Goal: Task Accomplishment & Management: Use online tool/utility

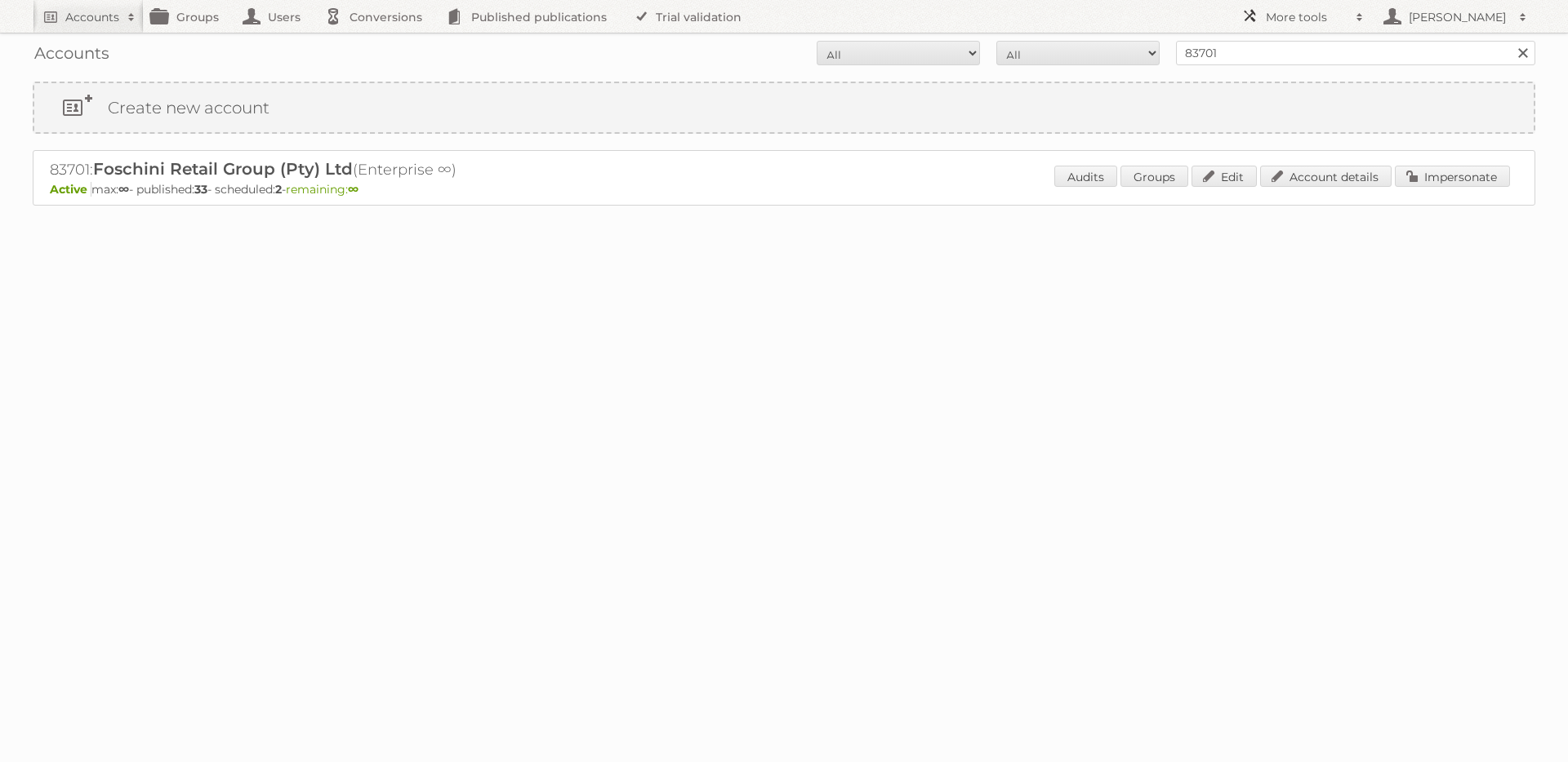
click at [1304, 19] on h2 "More tools" at bounding box center [1306, 16] width 82 height 16
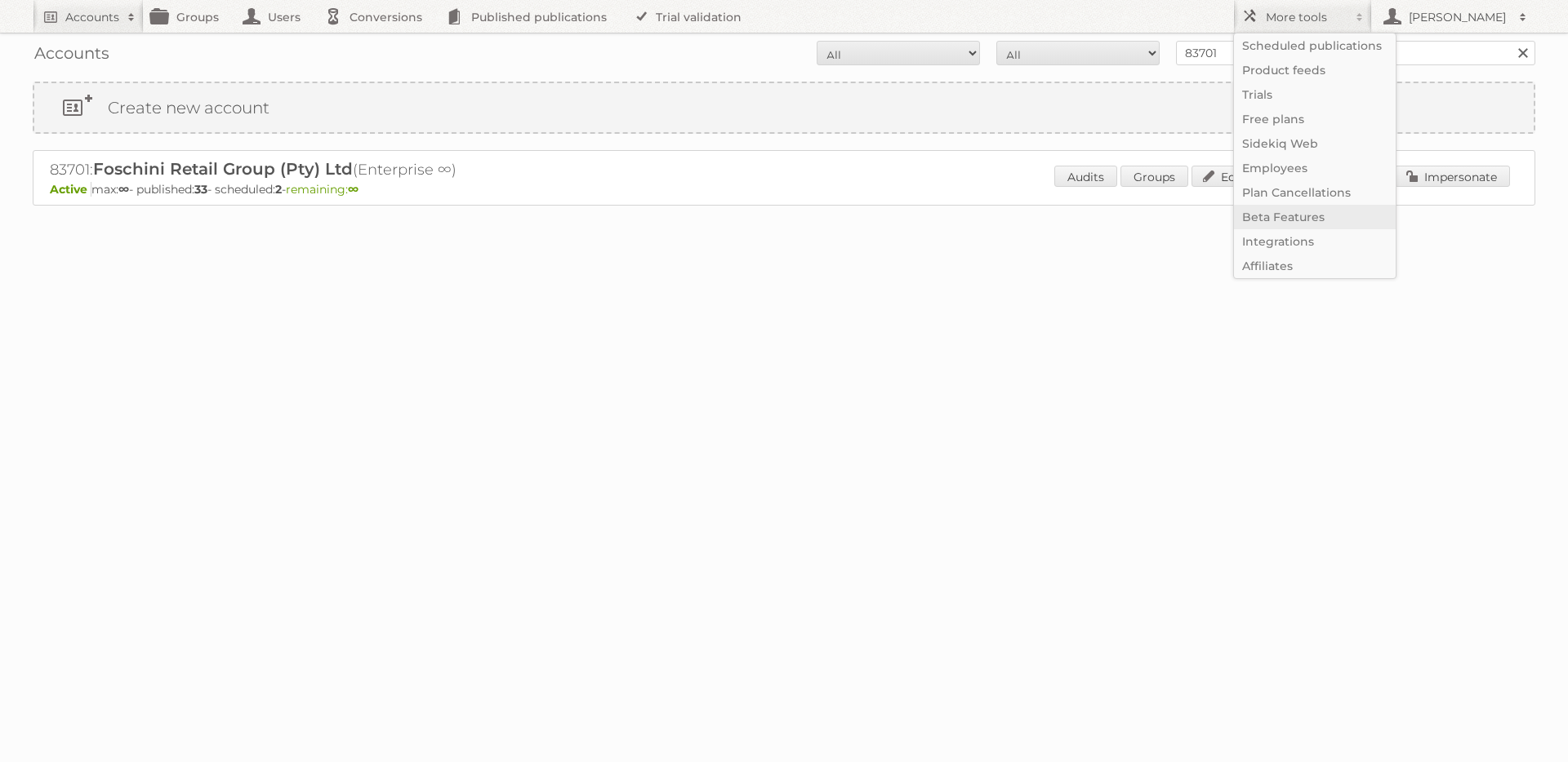
click at [1281, 210] on link "Beta Features" at bounding box center [1314, 217] width 161 height 24
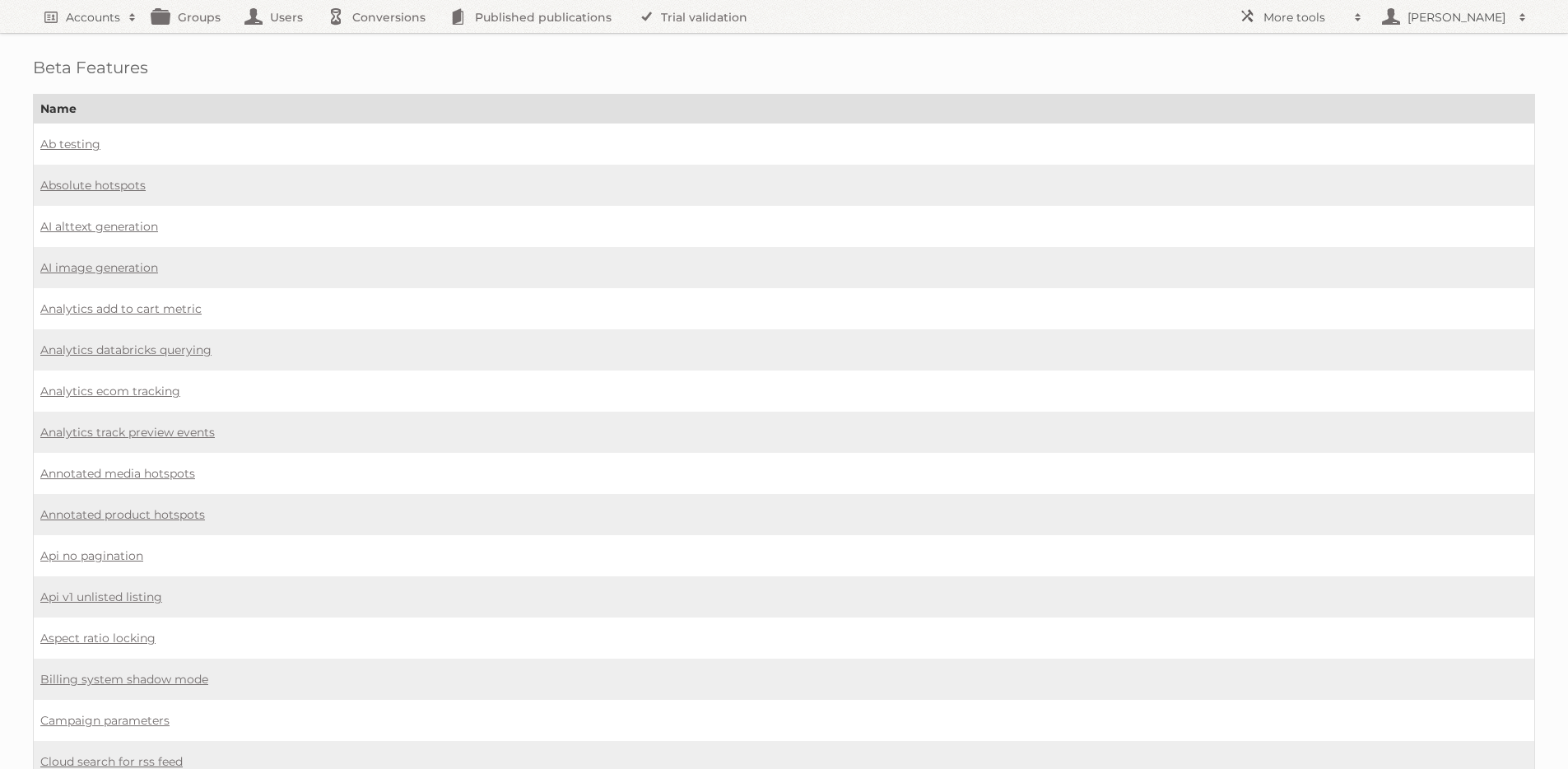
scroll to position [1115, 0]
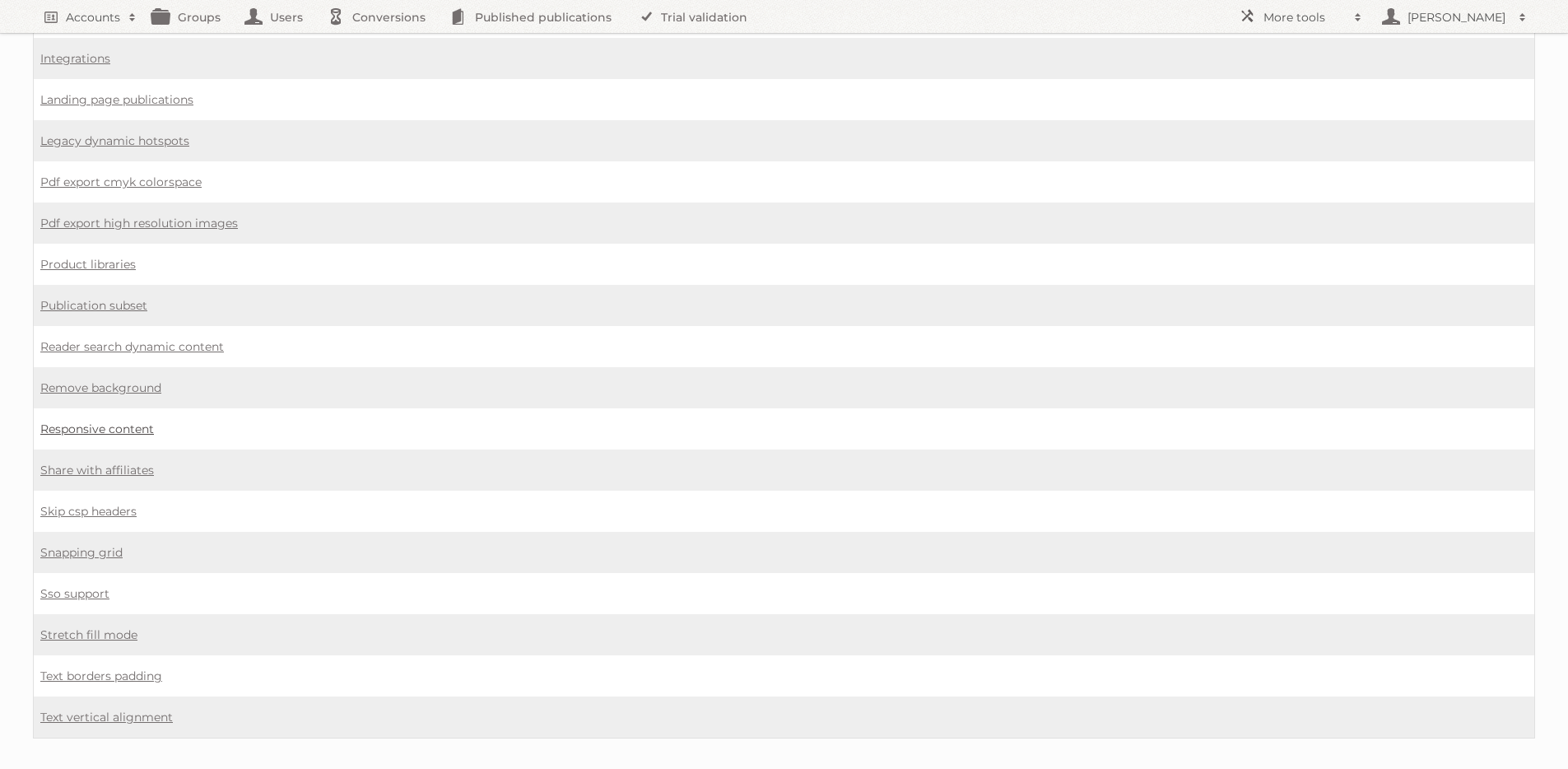
click at [122, 422] on link "Responsive content" at bounding box center [97, 428] width 114 height 15
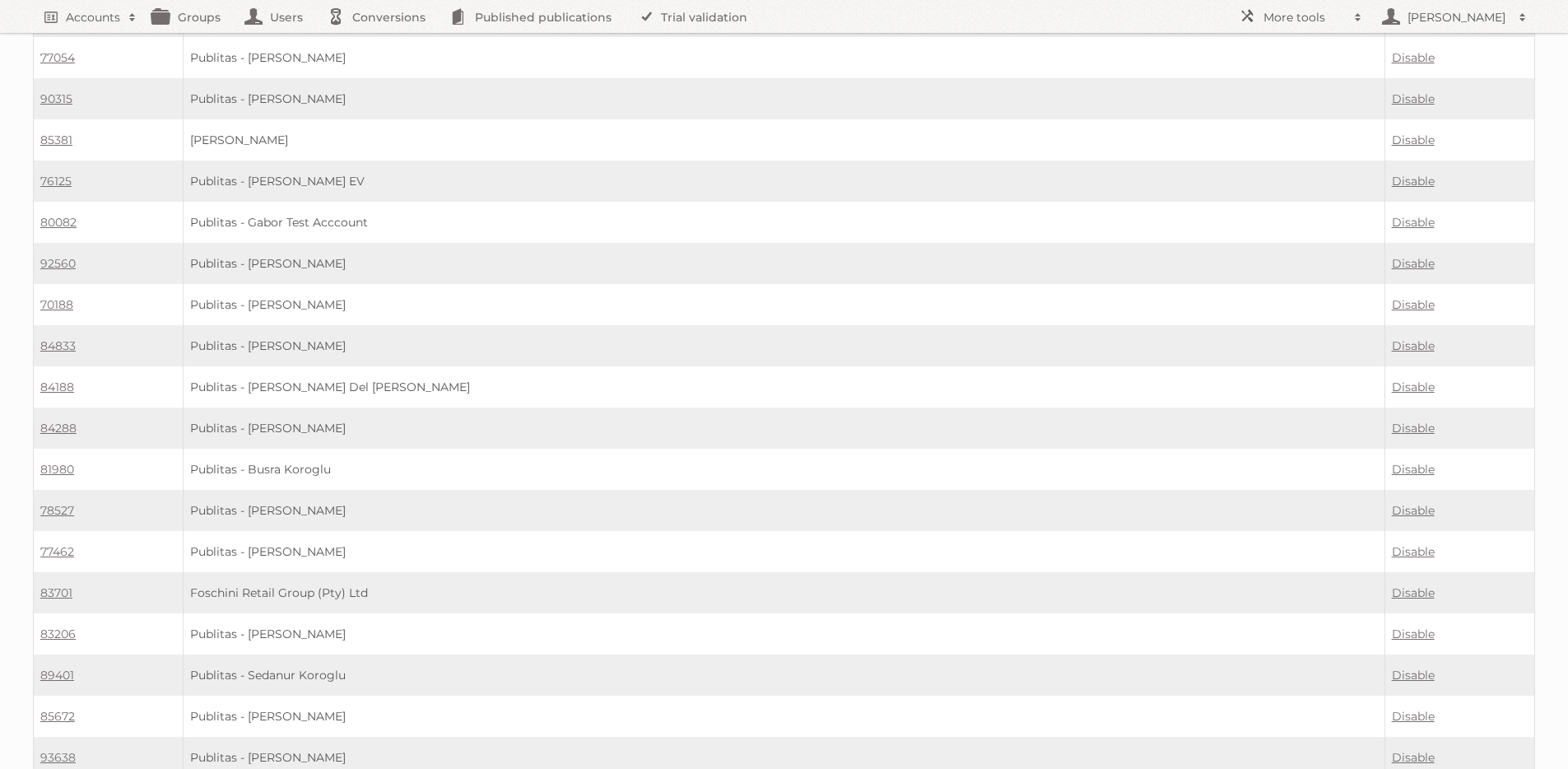
scroll to position [2143, 0]
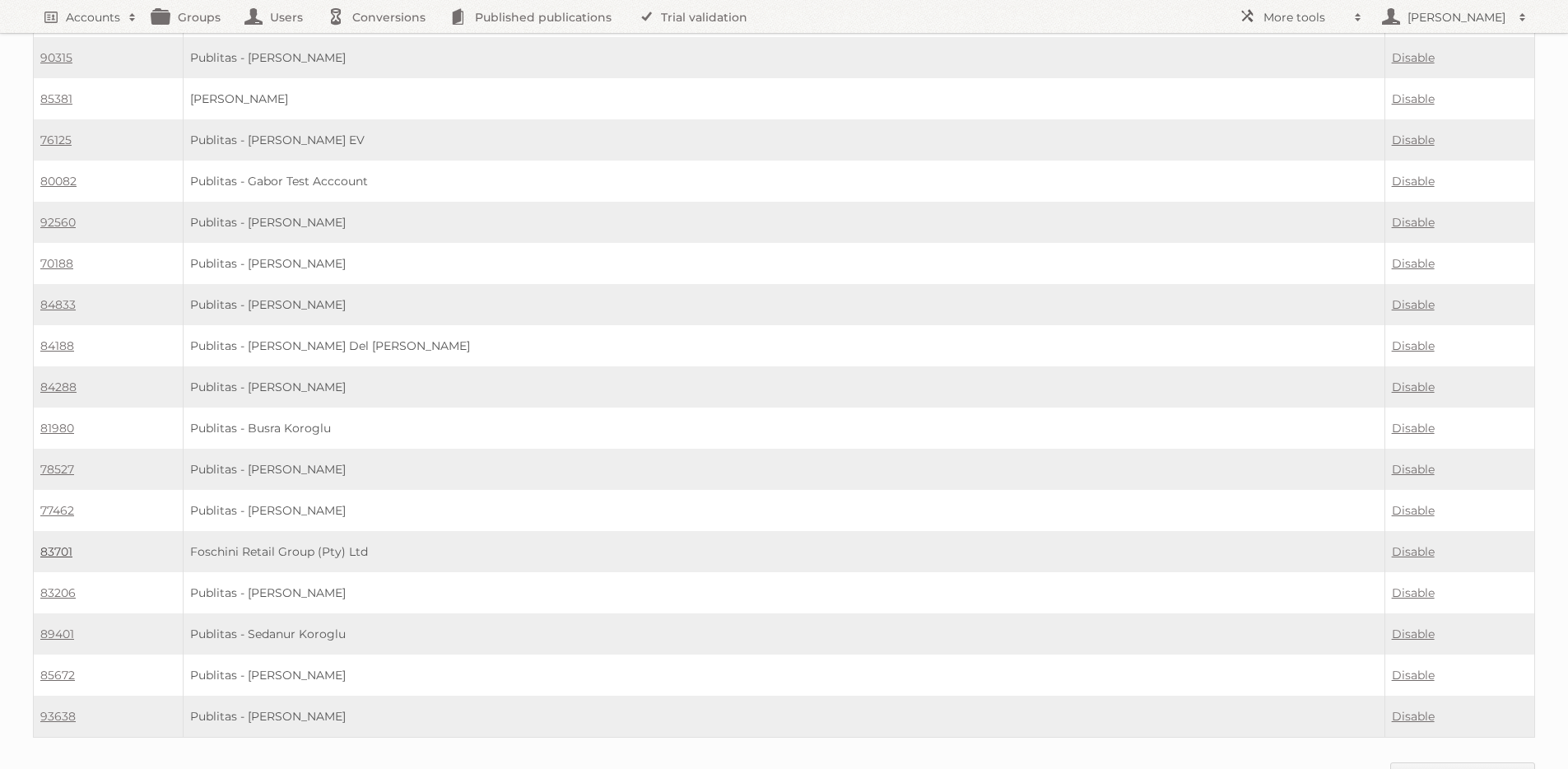
click at [50, 544] on link "83701" at bounding box center [56, 551] width 32 height 15
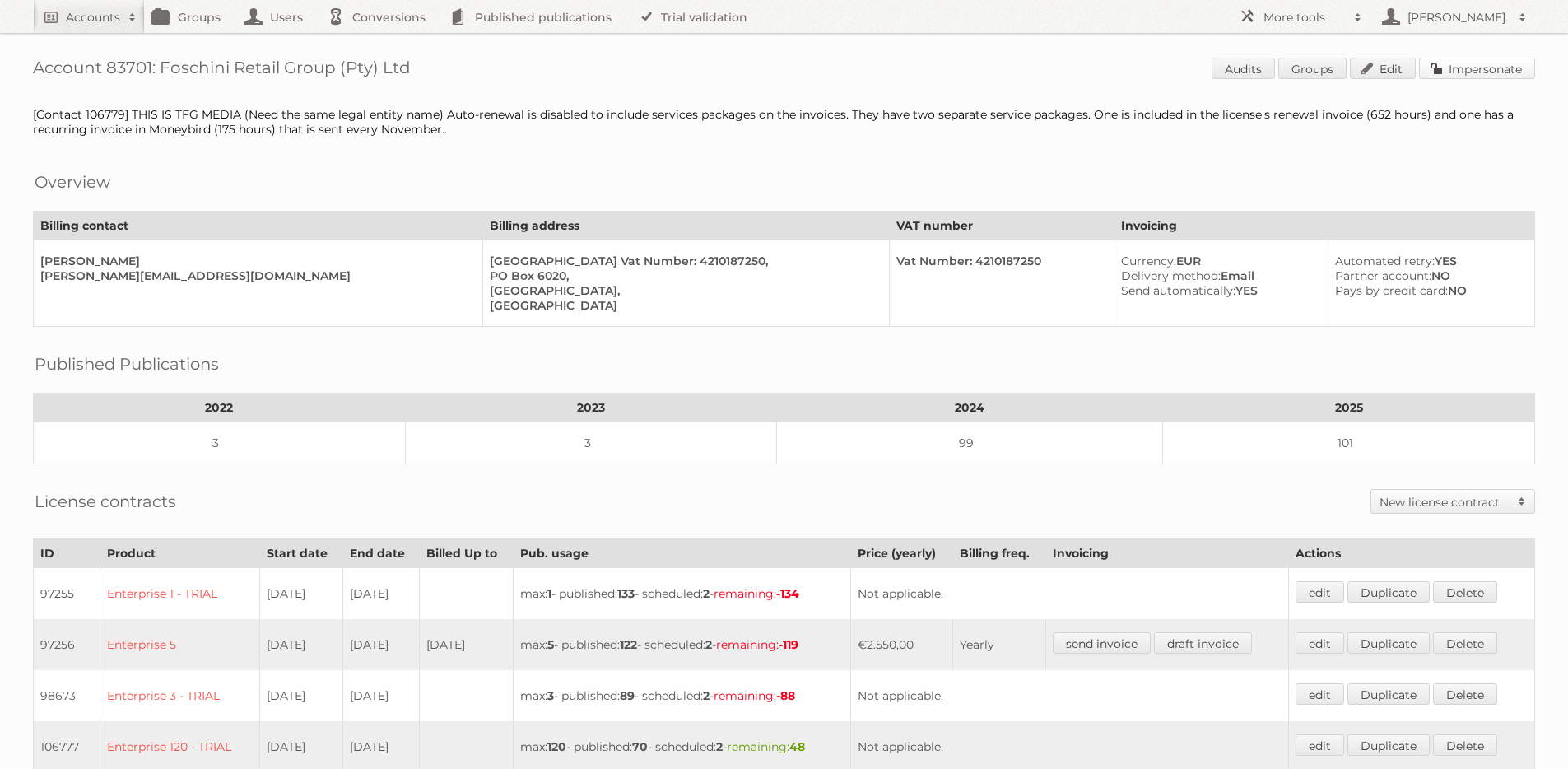
click at [1486, 68] on link "Impersonate" at bounding box center [1477, 68] width 116 height 22
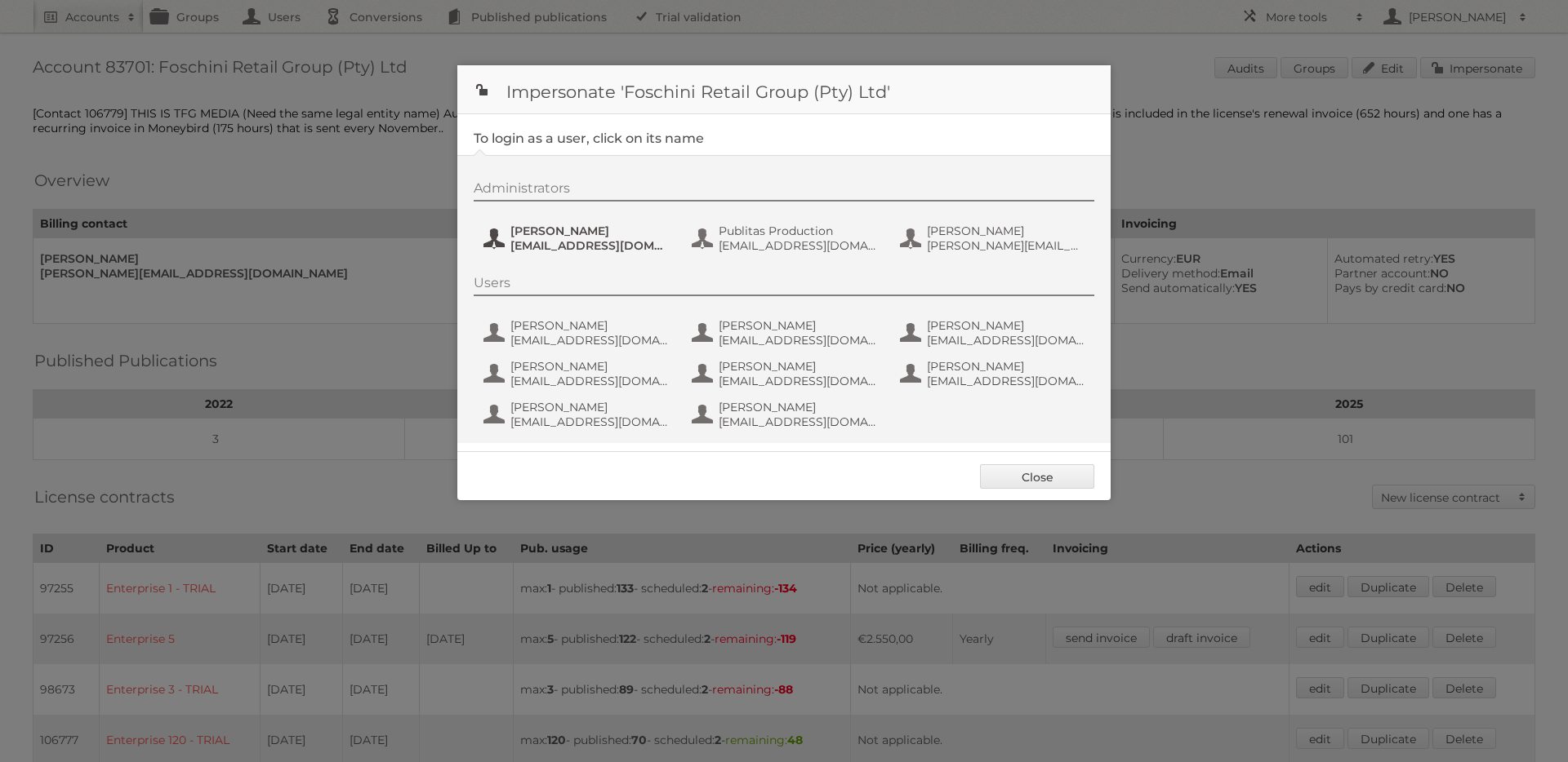
click at [542, 251] on span "jeanned@tfg.co.za" at bounding box center [589, 245] width 158 height 15
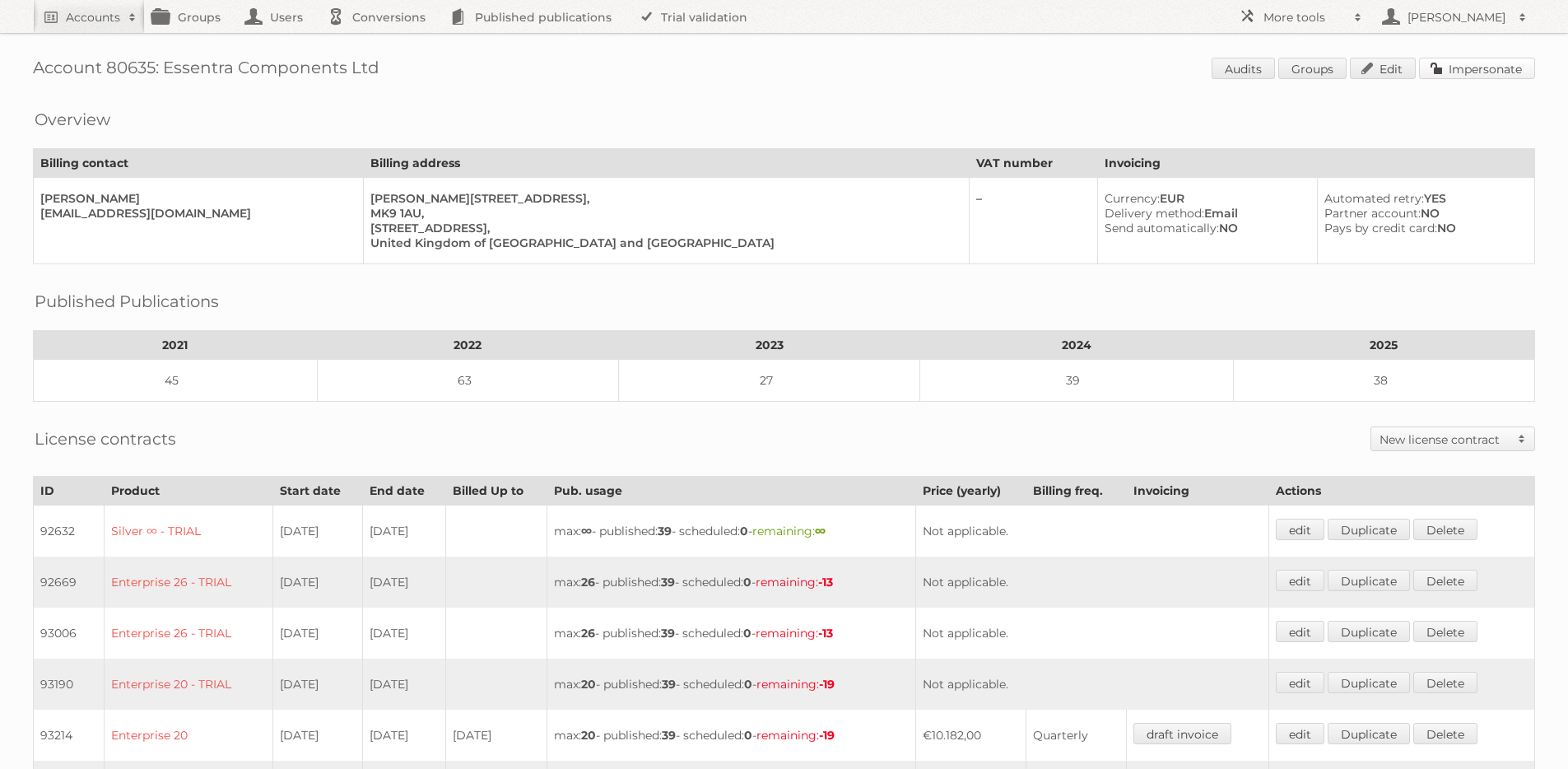
click at [1464, 68] on link "Impersonate" at bounding box center [1477, 68] width 116 height 22
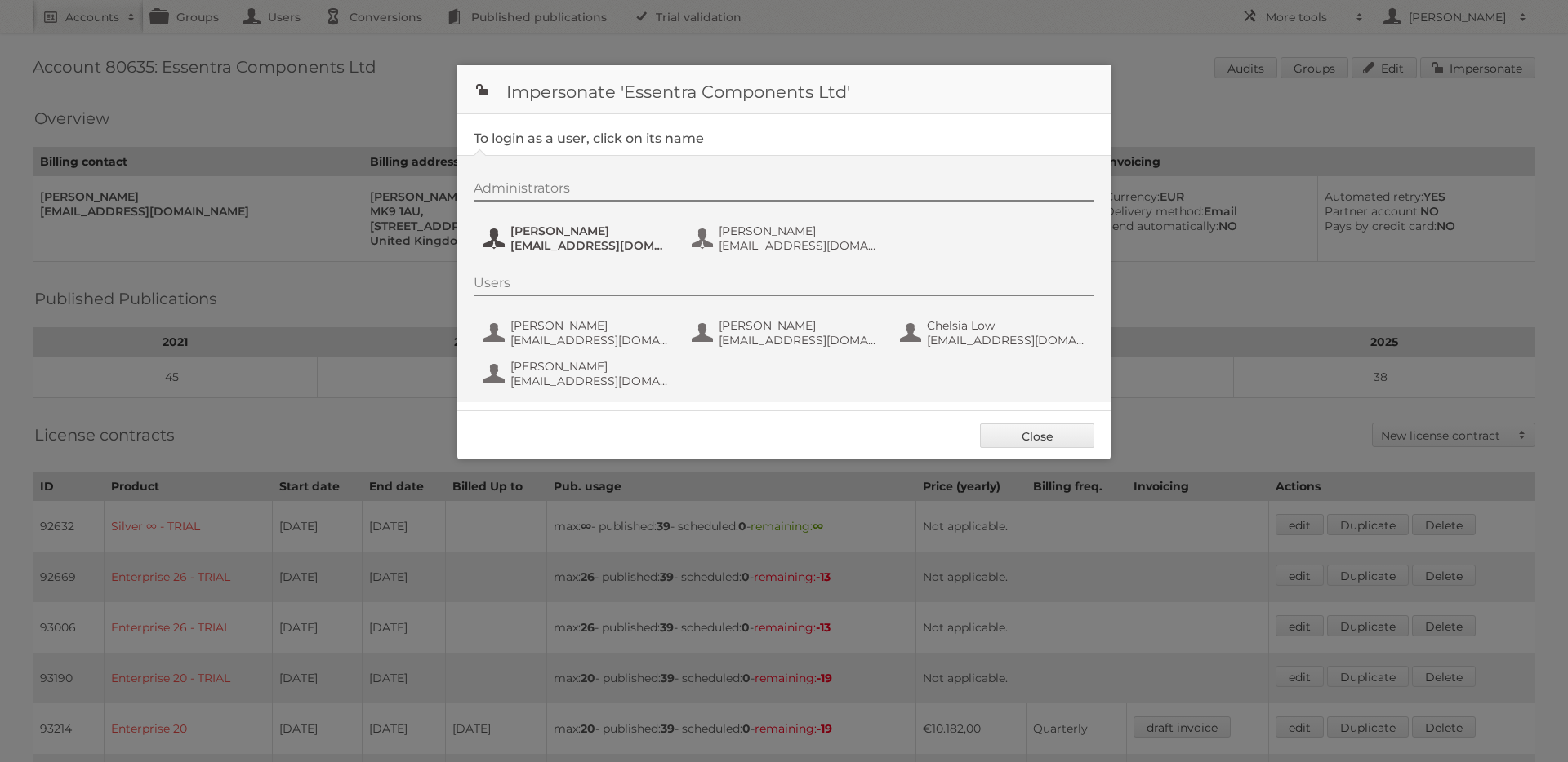
click at [602, 243] on span "ChristophMuehlenbeck@essentra.com" at bounding box center [589, 245] width 158 height 15
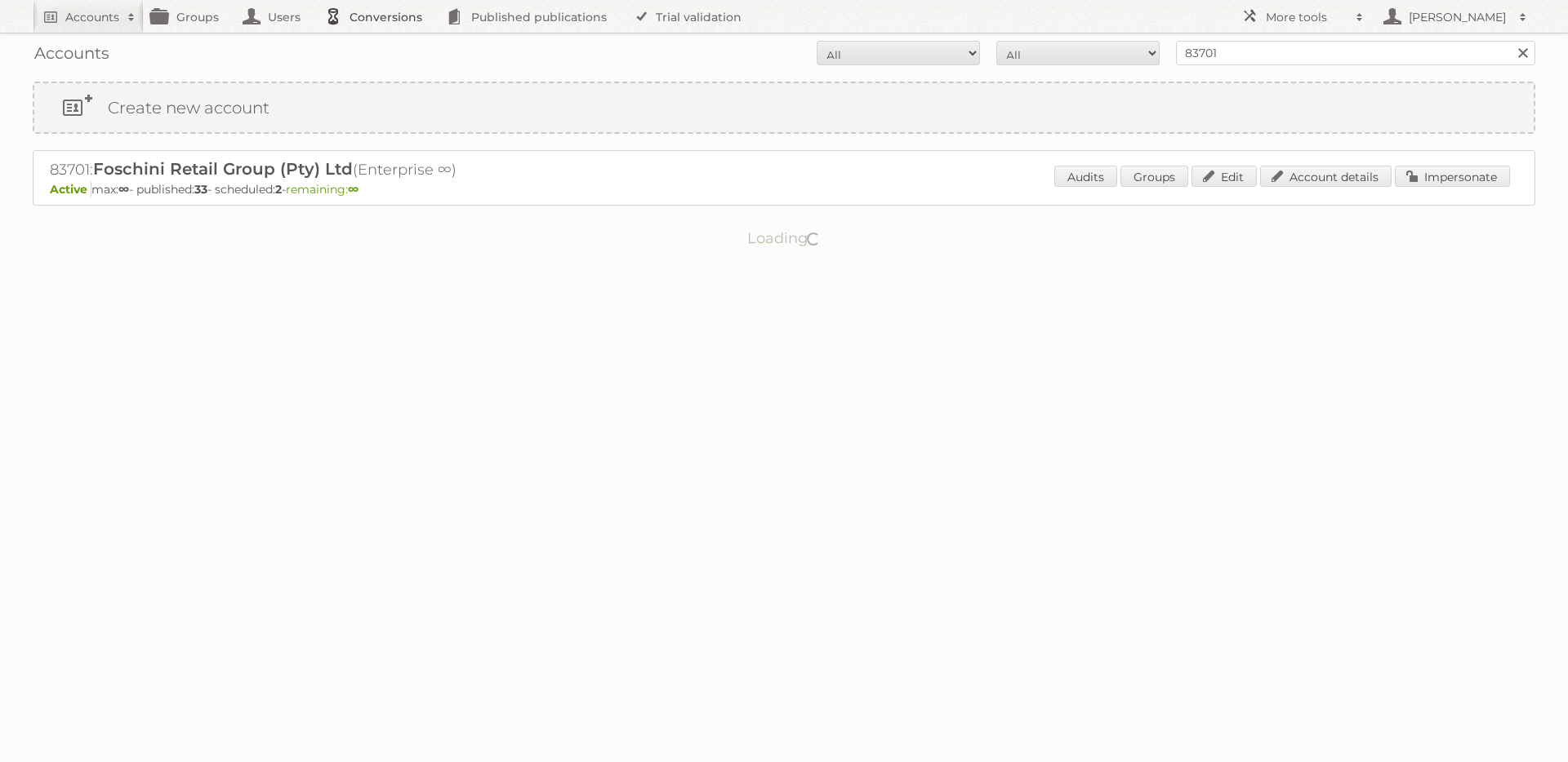
click at [371, 15] on link "Conversions" at bounding box center [377, 16] width 122 height 33
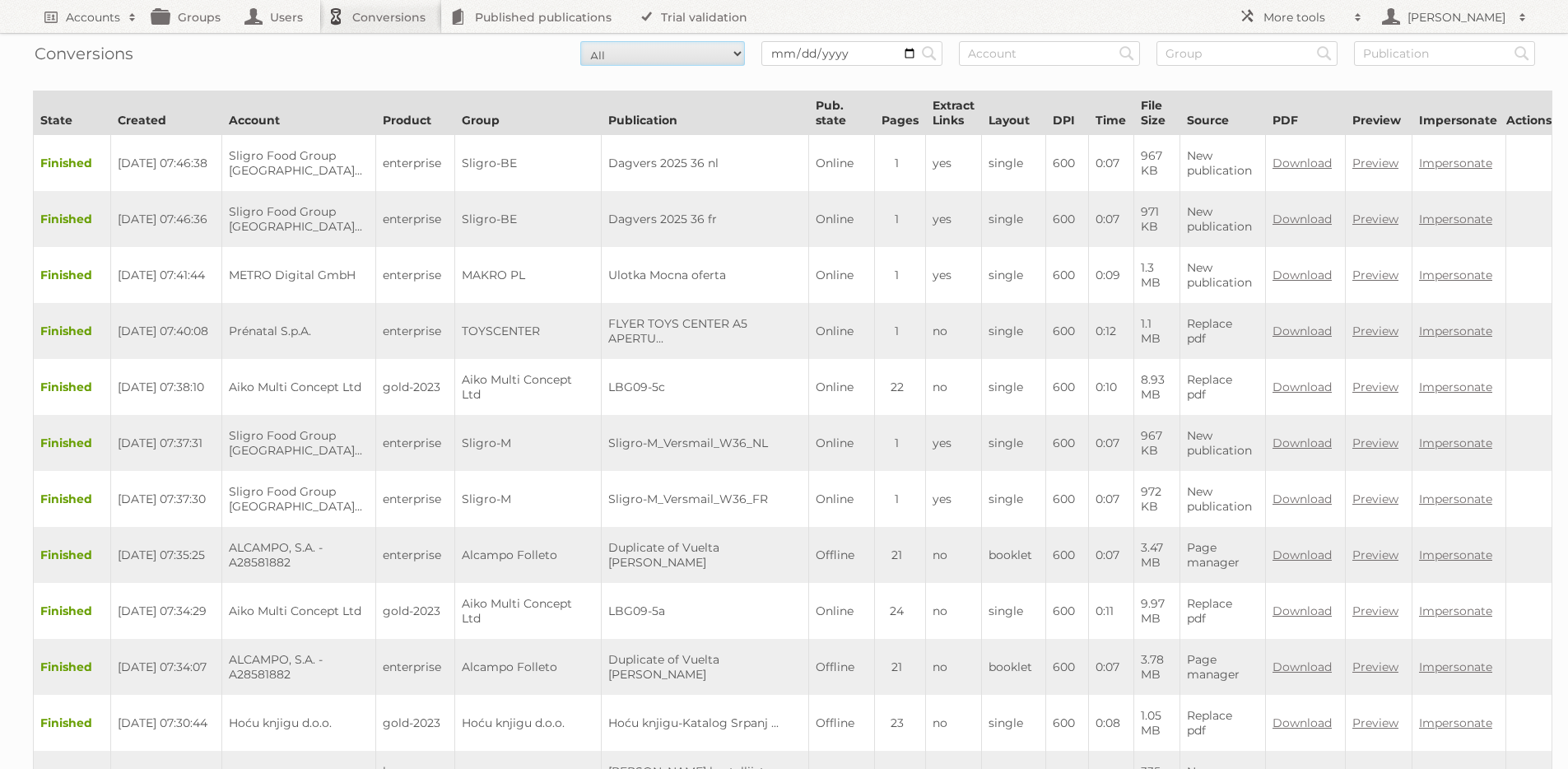
click at [699, 49] on select "All New Preparing Converting Finished Canceled Failed" at bounding box center [663, 53] width 165 height 24
select select "failed"
click at [581, 41] on select "All New Preparing Converting Finished Canceled Failed" at bounding box center [663, 53] width 165 height 24
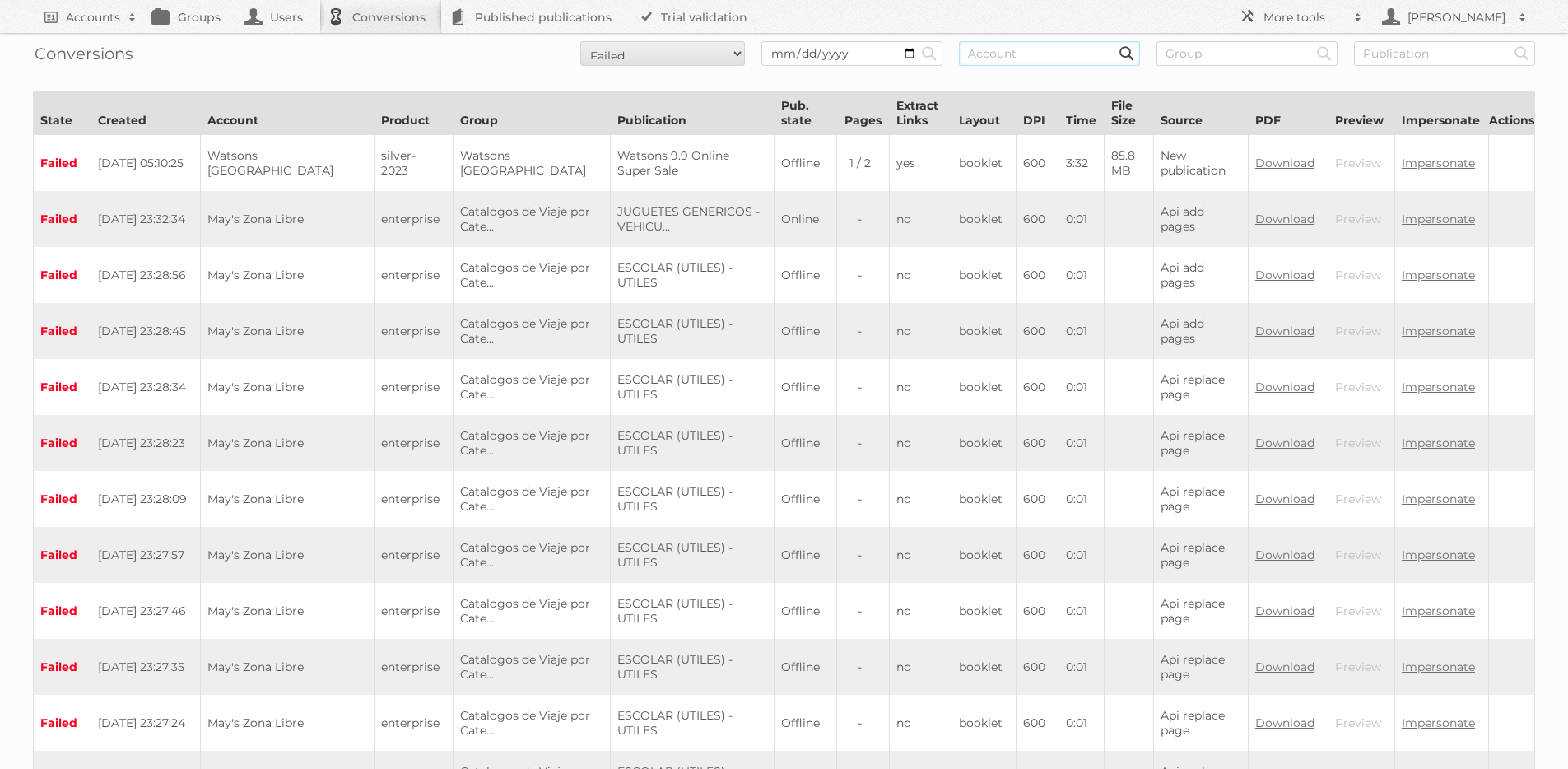
click at [1005, 51] on input "text" at bounding box center [1050, 53] width 181 height 24
type input "84188"
click at [917, 41] on input "Search" at bounding box center [929, 53] width 24 height 24
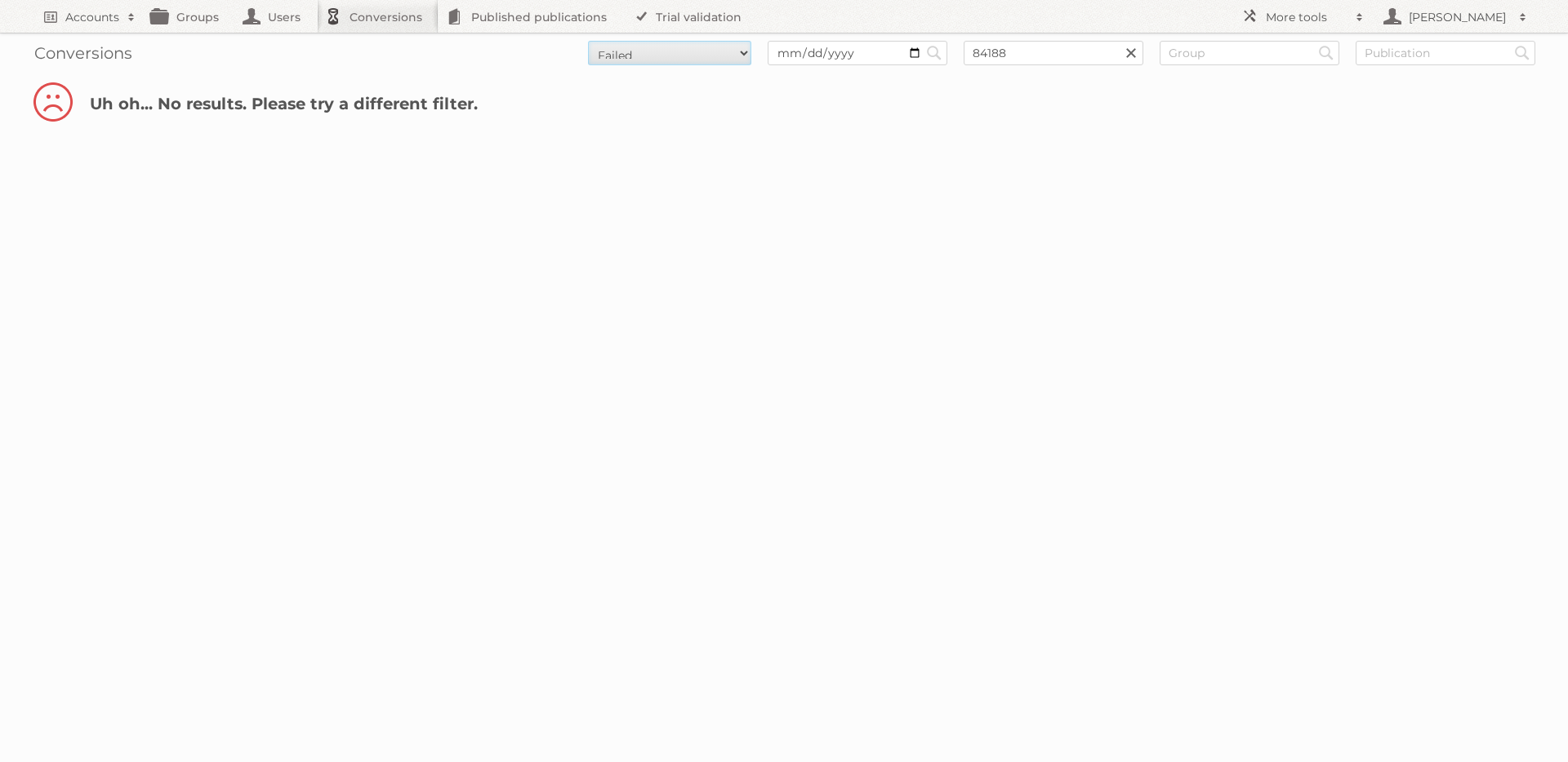
click at [689, 50] on select "All New Preparing Converting Finished Canceled Failed" at bounding box center [669, 53] width 163 height 24
select select "all"
click at [588, 41] on select "All New Preparing Converting Finished Canceled Failed" at bounding box center [669, 53] width 163 height 24
click at [1045, 50] on input "84188" at bounding box center [1053, 53] width 180 height 24
click at [922, 41] on input "Search" at bounding box center [934, 53] width 24 height 24
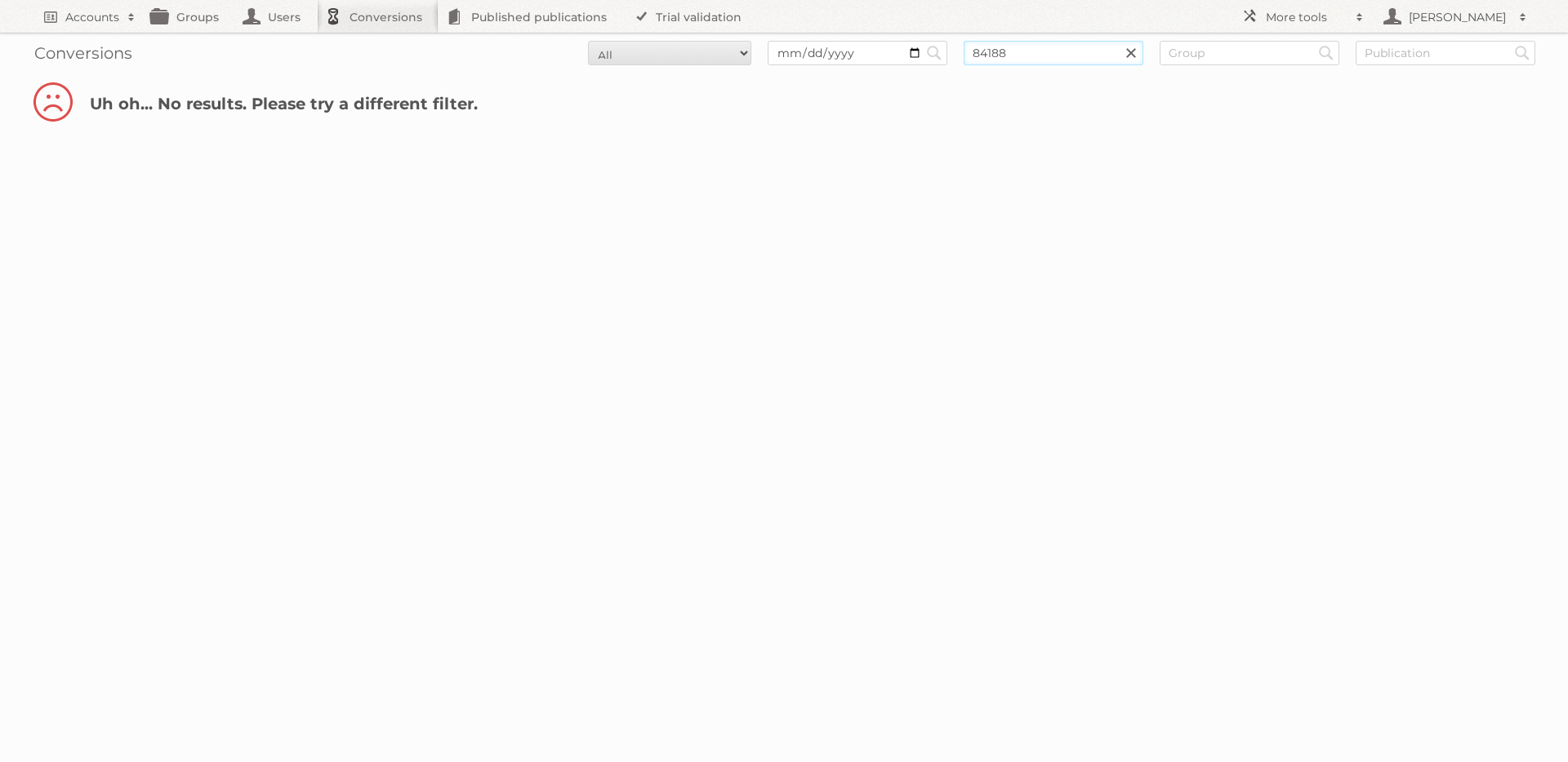
click at [1040, 60] on input "84188" at bounding box center [1053, 53] width 180 height 24
click at [1135, 52] on link at bounding box center [1131, 53] width 24 height 24
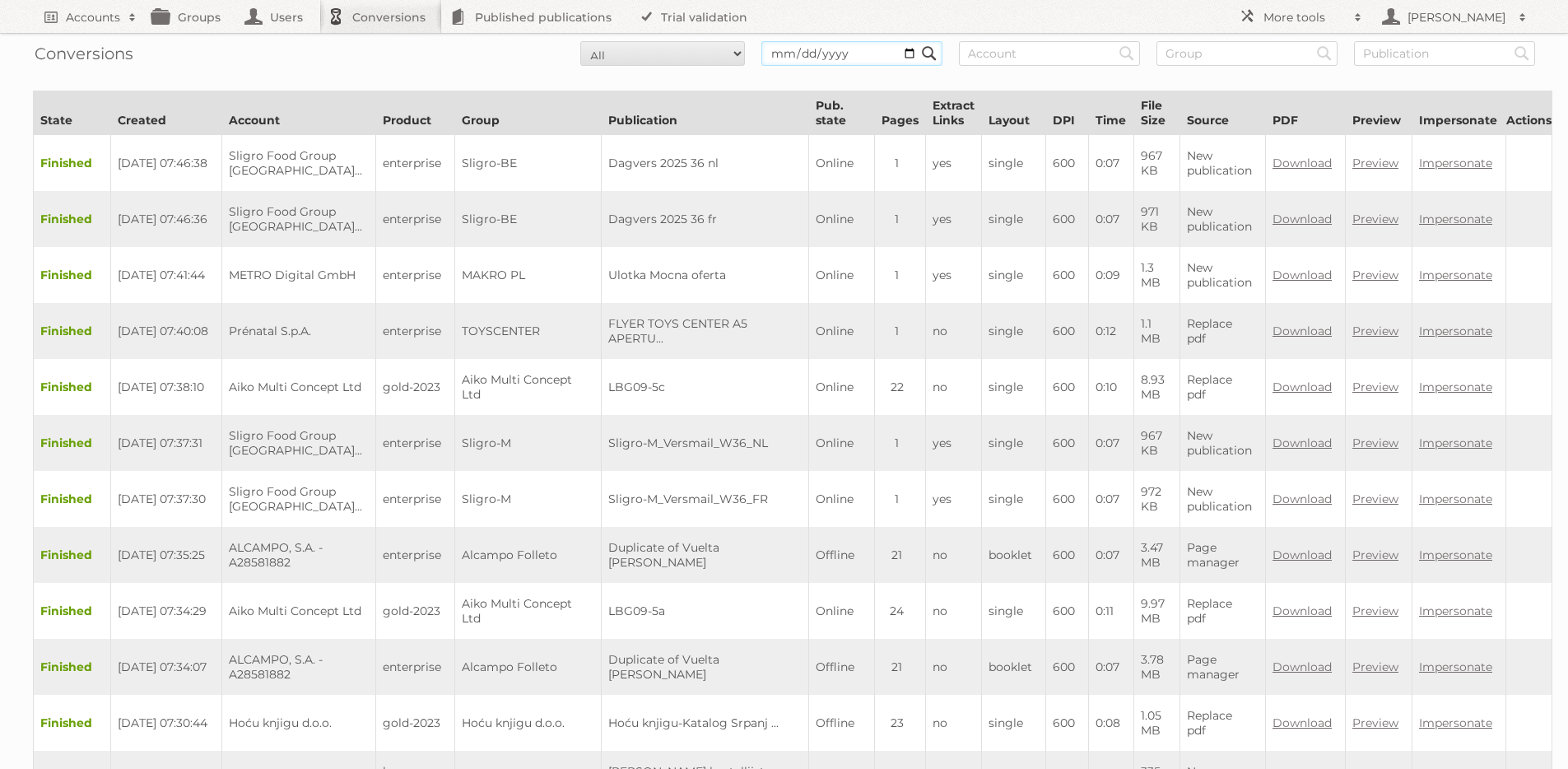
click at [908, 51] on input "date" at bounding box center [852, 53] width 181 height 24
type input "[DATE]"
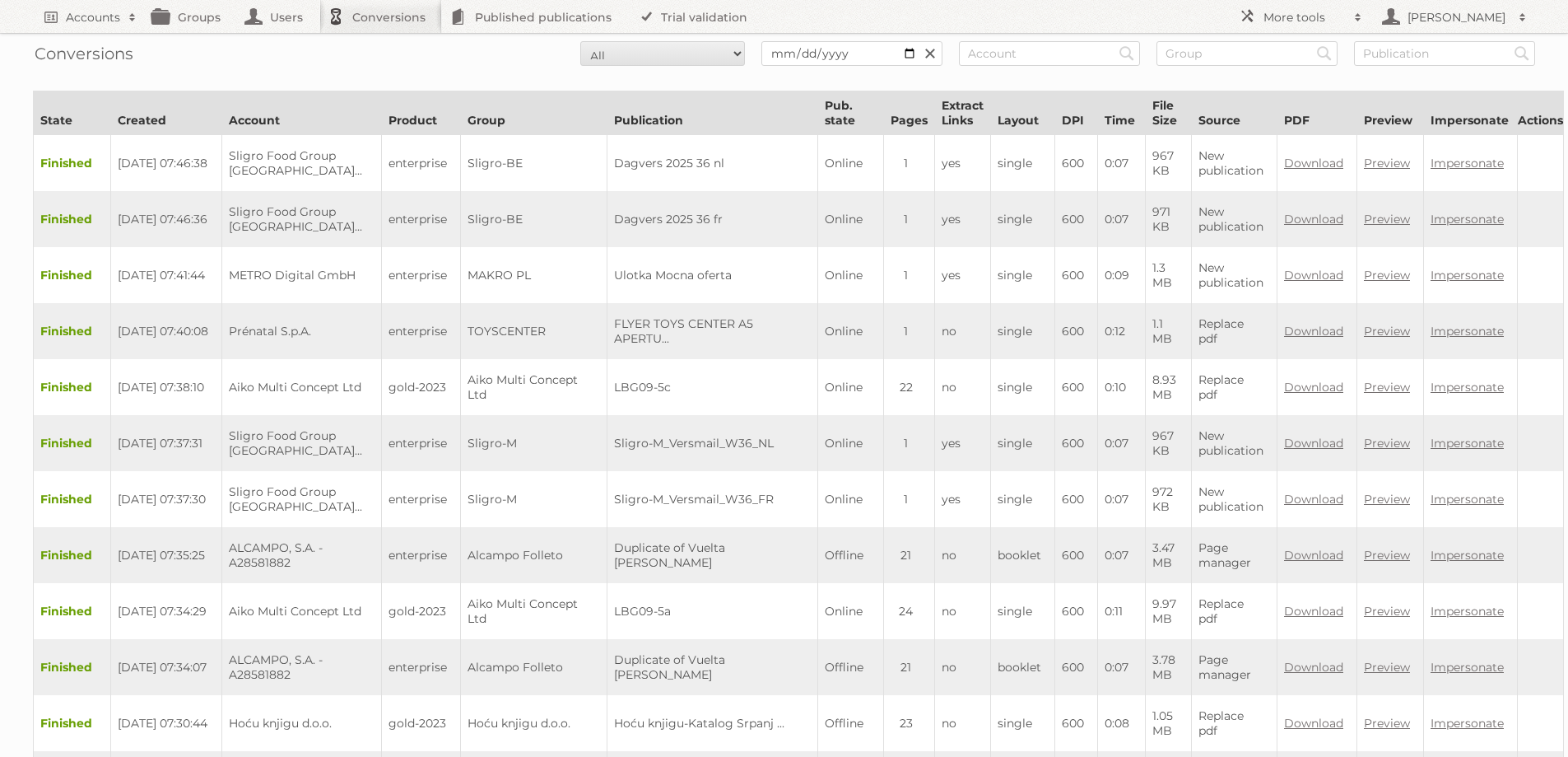
click at [927, 52] on link at bounding box center [930, 53] width 24 height 24
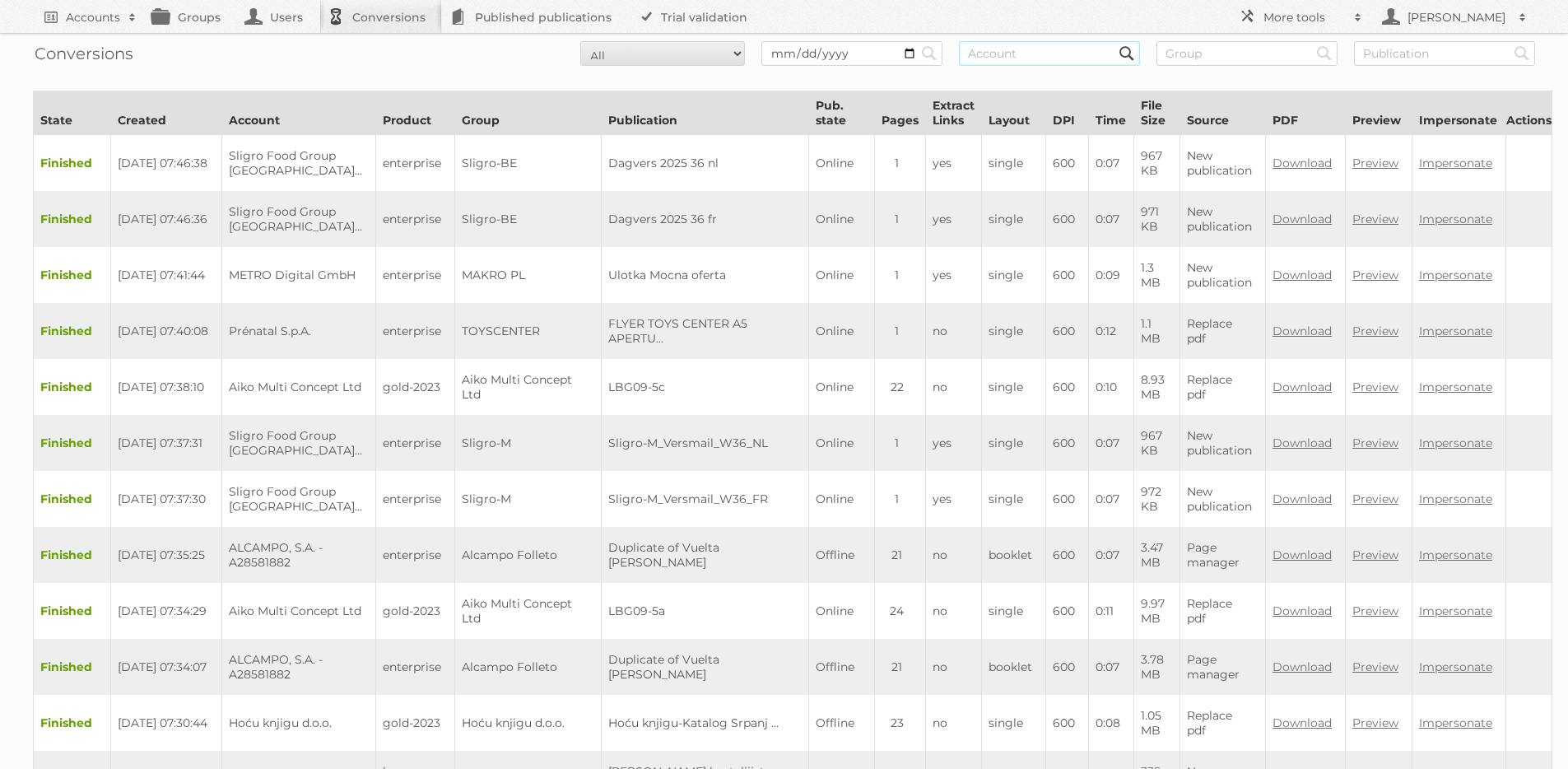
click at [1016, 59] on input "text" at bounding box center [1050, 53] width 181 height 24
type input "84188"
click at [917, 41] on input "Search" at bounding box center [929, 53] width 24 height 24
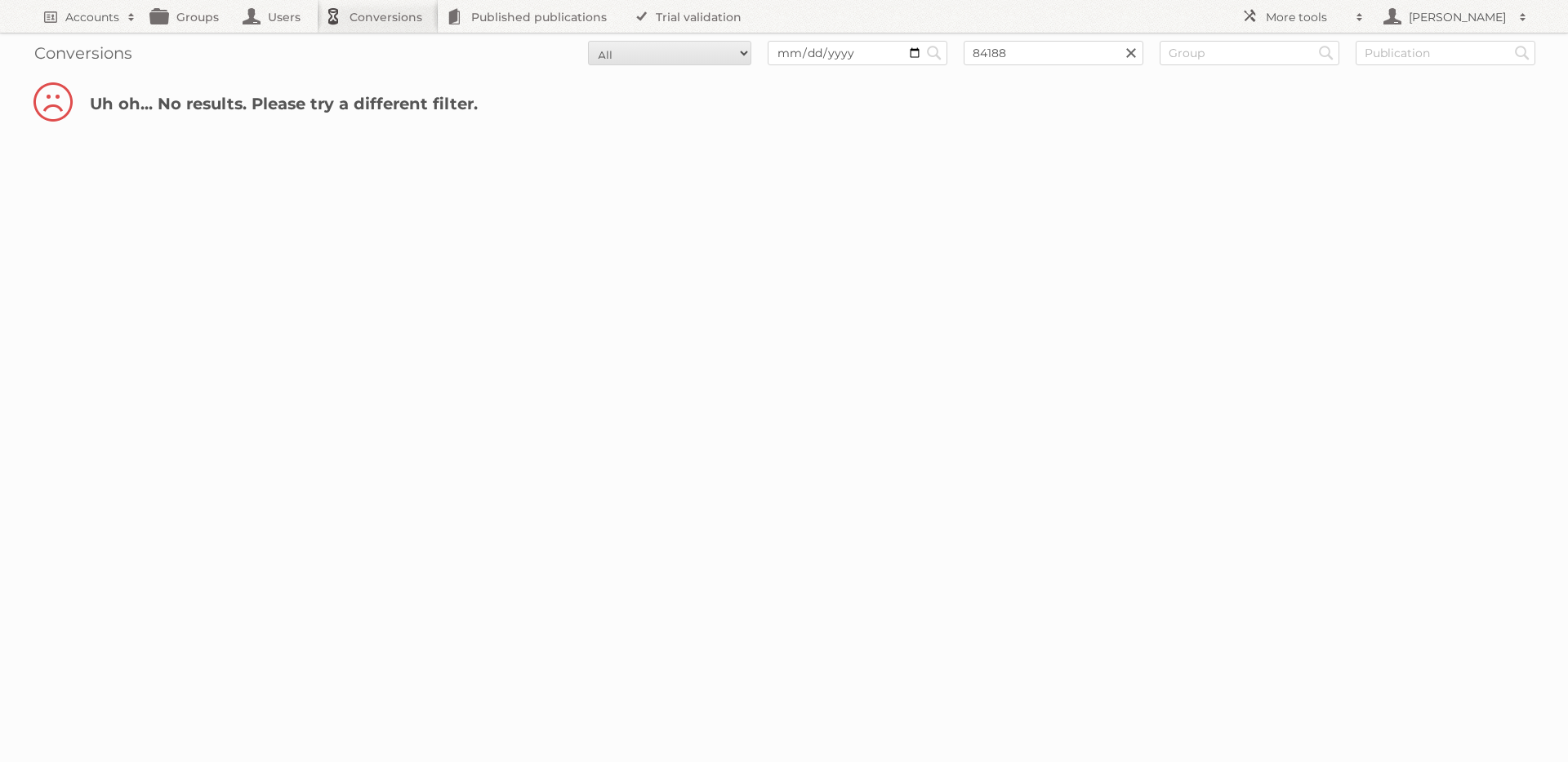
click at [1135, 48] on link at bounding box center [1131, 53] width 24 height 24
